Goal: Task Accomplishment & Management: Manage account settings

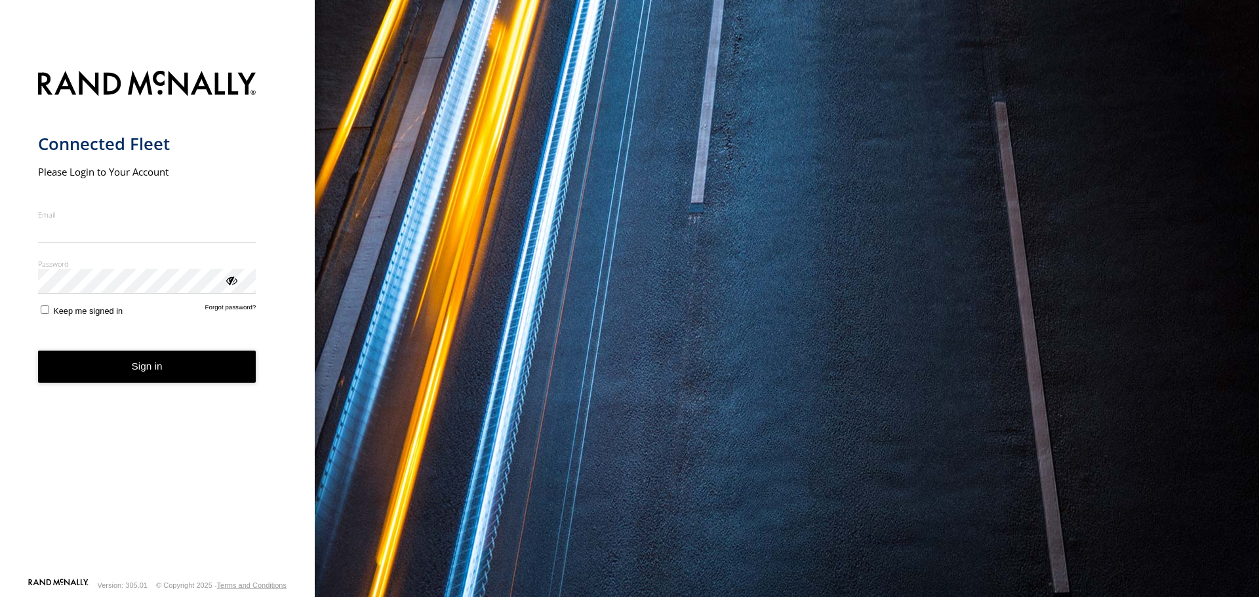
type input "**********"
click at [134, 374] on button "Sign in" at bounding box center [147, 367] width 218 height 32
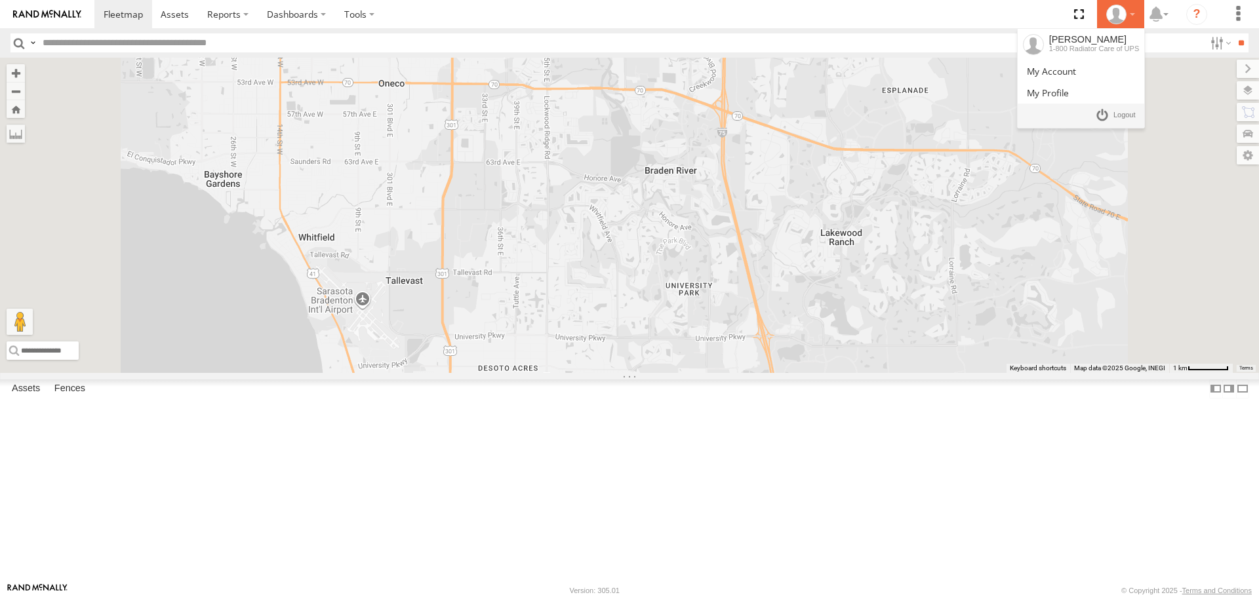
click at [1123, 16] on icon at bounding box center [1116, 15] width 20 height 20
click at [1050, 72] on span at bounding box center [1051, 71] width 49 height 12
click at [1050, 66] on span at bounding box center [1051, 71] width 49 height 12
click at [1122, 16] on icon at bounding box center [1116, 15] width 20 height 20
click at [1056, 68] on span at bounding box center [1051, 71] width 49 height 12
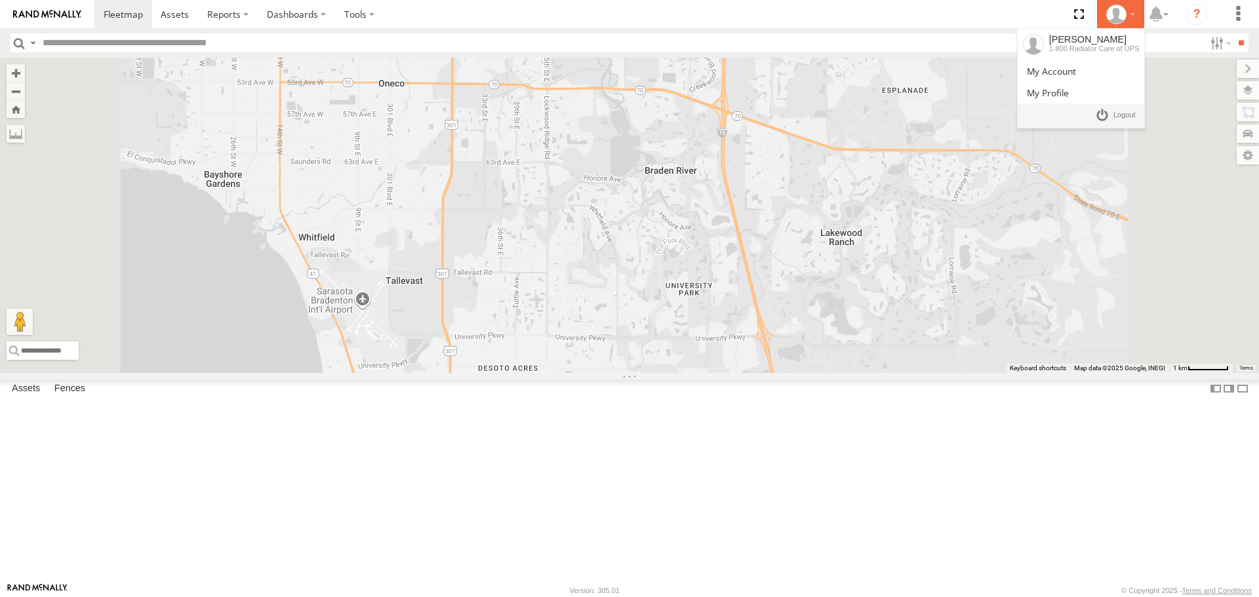
click at [1120, 10] on icon at bounding box center [1116, 15] width 20 height 20
click at [1062, 67] on span at bounding box center [1051, 71] width 49 height 12
click at [1109, 16] on icon at bounding box center [1116, 15] width 20 height 20
click at [1122, 117] on span at bounding box center [1124, 115] width 22 height 14
